Goal: Information Seeking & Learning: Check status

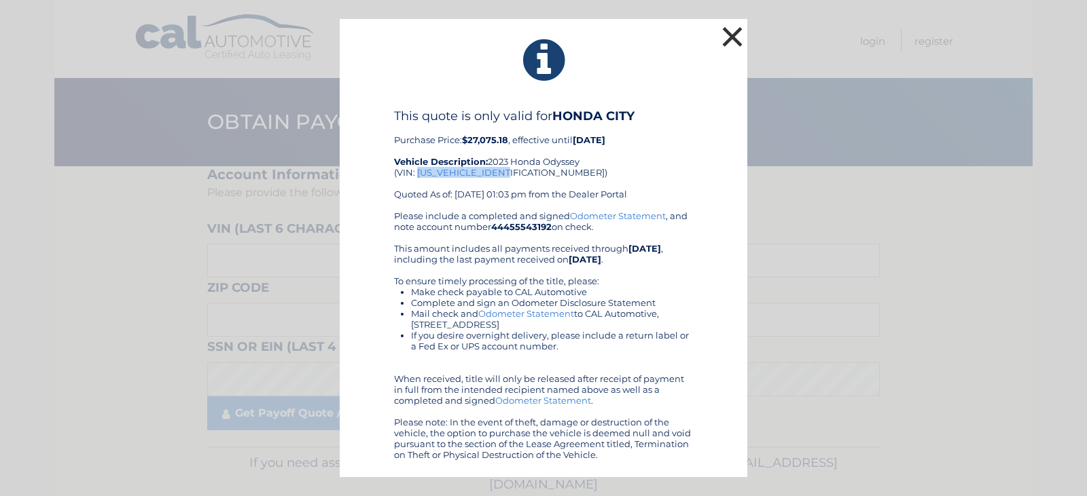
click at [733, 35] on button "×" at bounding box center [732, 36] width 27 height 27
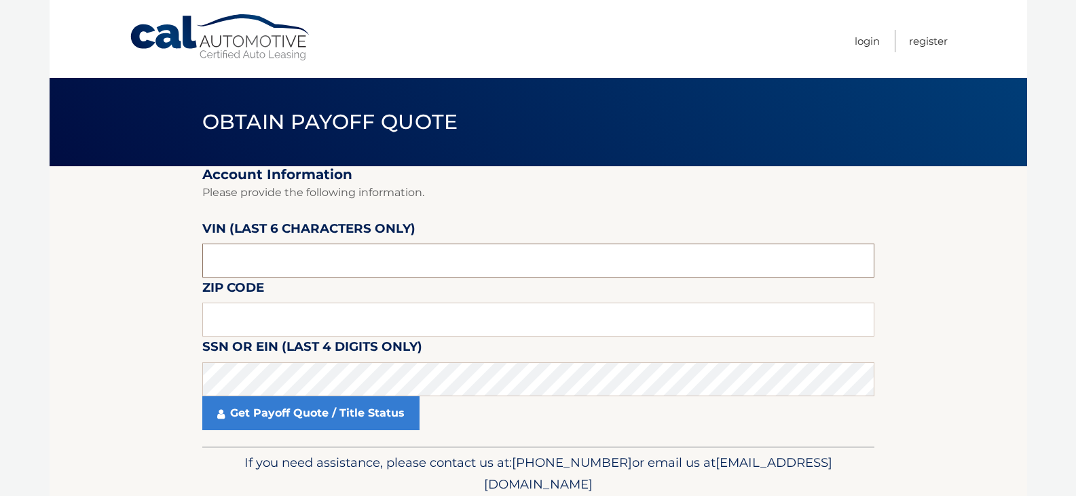
click at [308, 264] on input "text" at bounding box center [538, 261] width 672 height 34
